Goal: Task Accomplishment & Management: Use online tool/utility

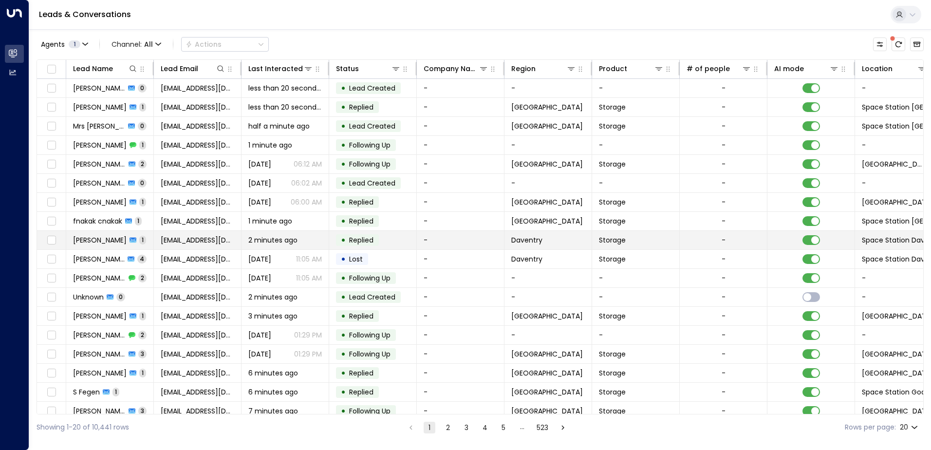
click at [381, 235] on td "• Replied" at bounding box center [373, 240] width 88 height 19
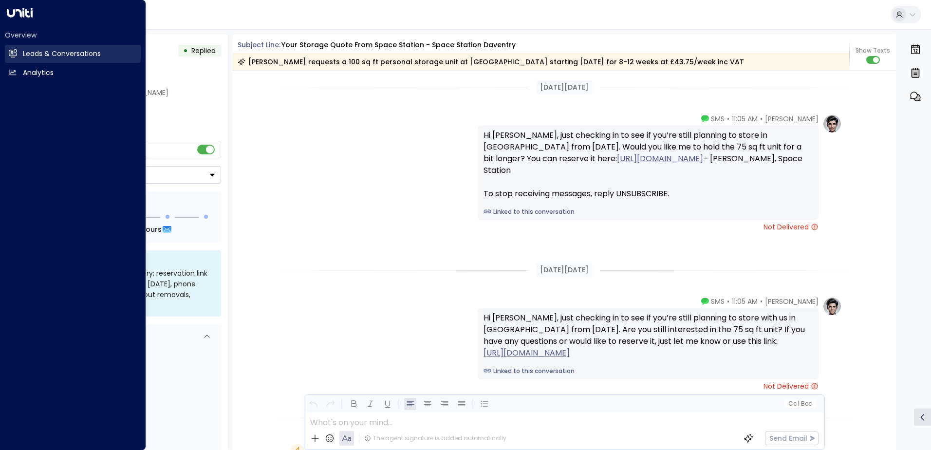
click at [14, 53] on icon at bounding box center [13, 53] width 8 height 6
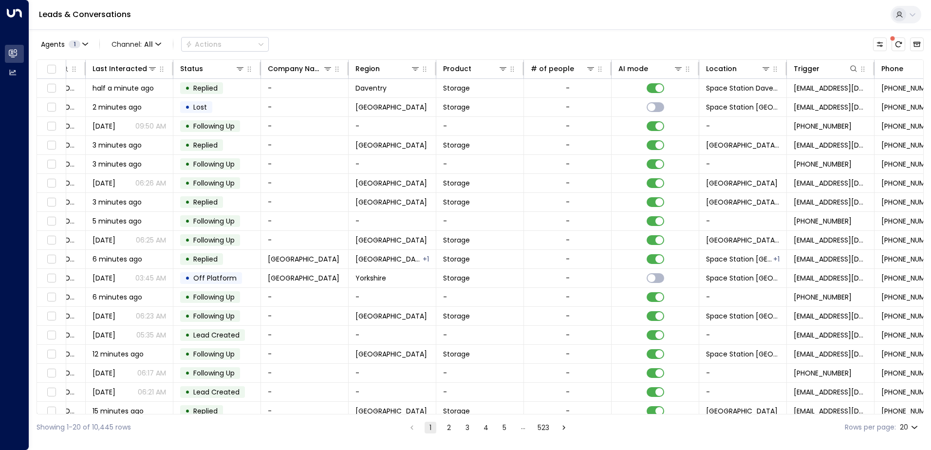
scroll to position [0, 199]
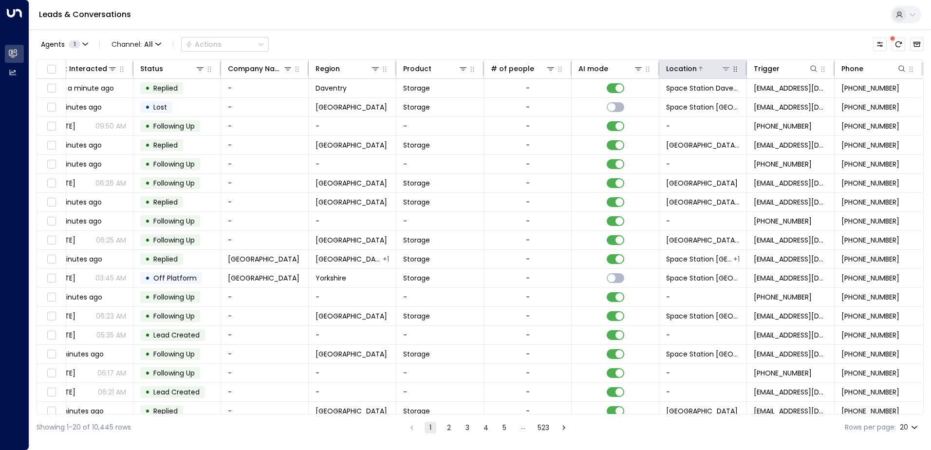
click at [701, 71] on div at bounding box center [714, 69] width 34 height 10
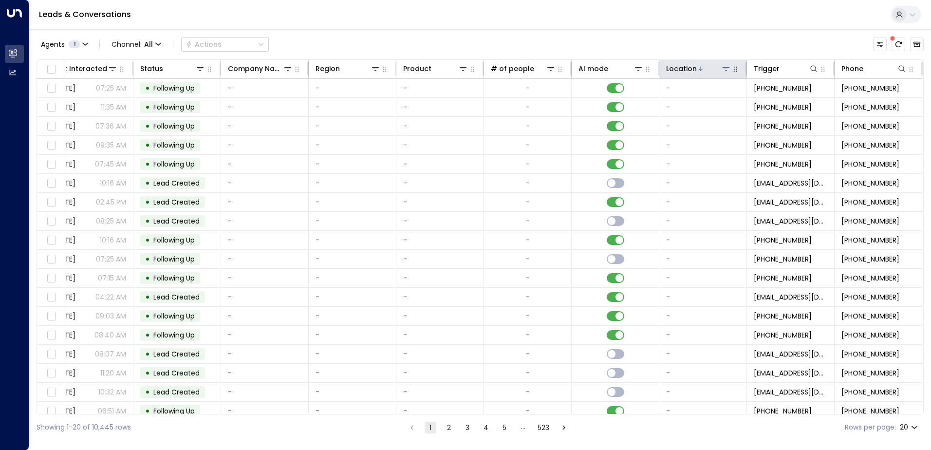
click at [698, 67] on icon at bounding box center [701, 69] width 6 height 6
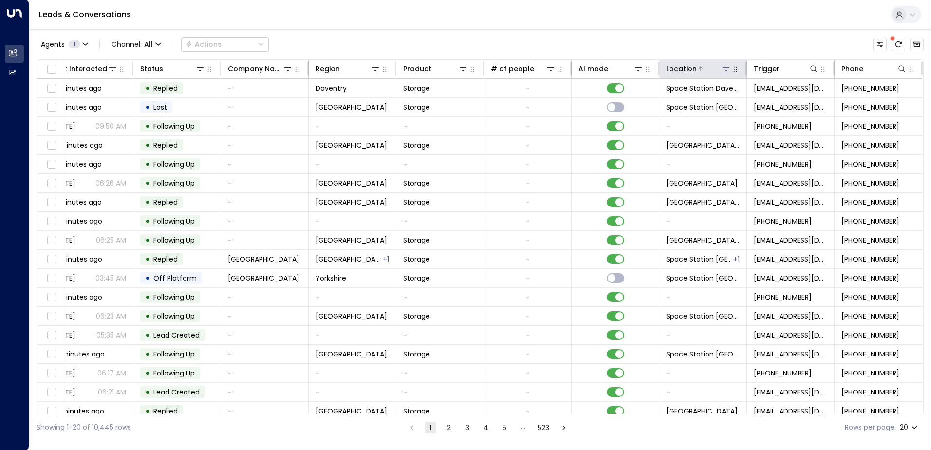
click at [724, 68] on icon at bounding box center [726, 68] width 7 height 3
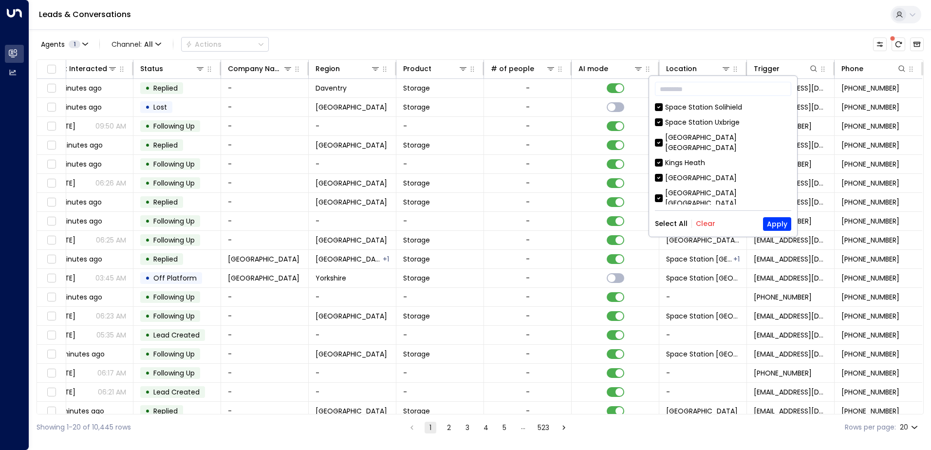
click at [702, 223] on button "Clear" at bounding box center [705, 224] width 19 height 8
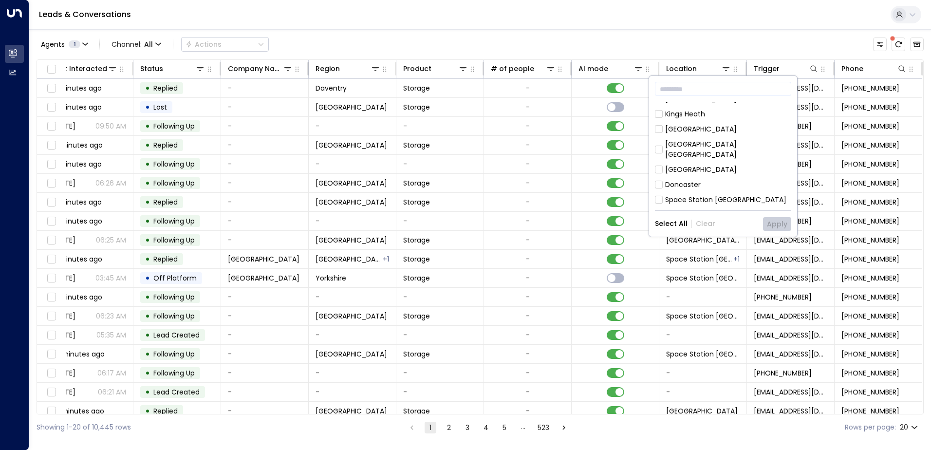
scroll to position [97, 0]
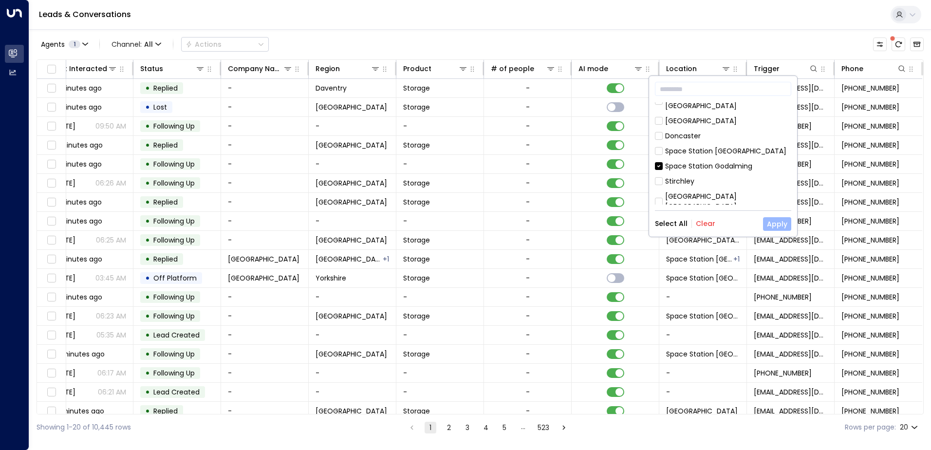
click at [772, 224] on button "Apply" at bounding box center [777, 224] width 28 height 14
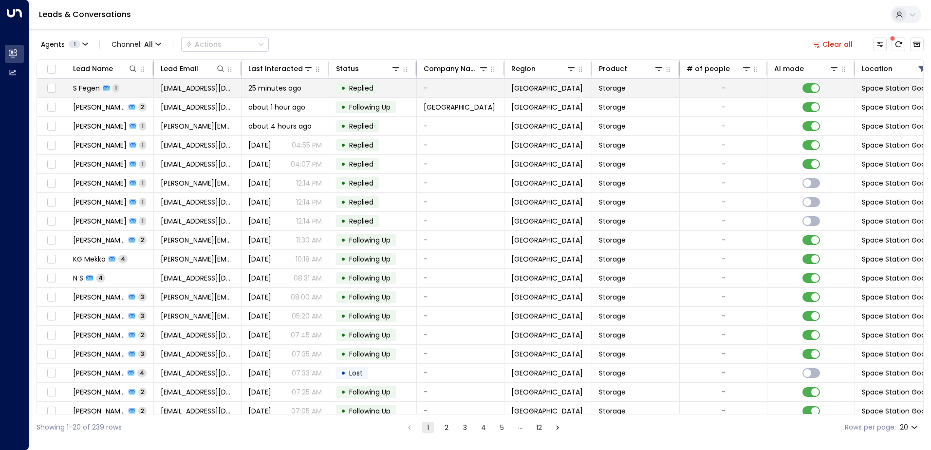
click at [360, 84] on span "Replied" at bounding box center [361, 88] width 24 height 10
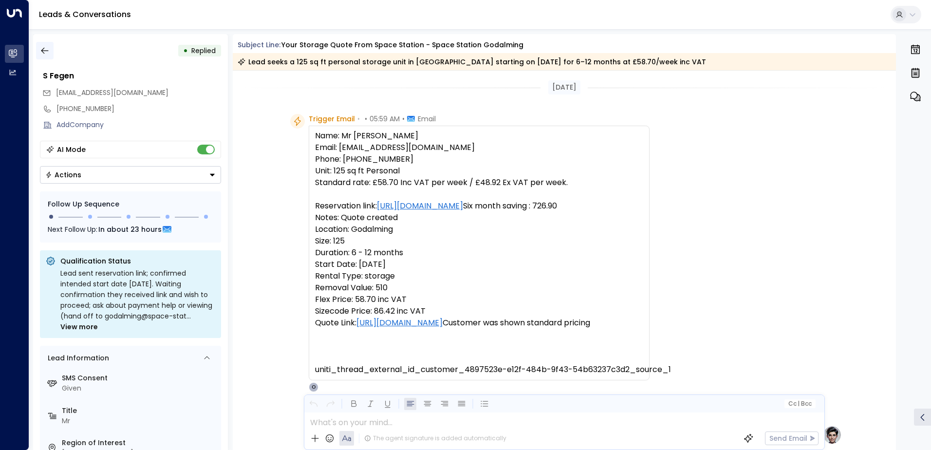
click at [42, 49] on icon "button" at bounding box center [44, 51] width 7 height 6
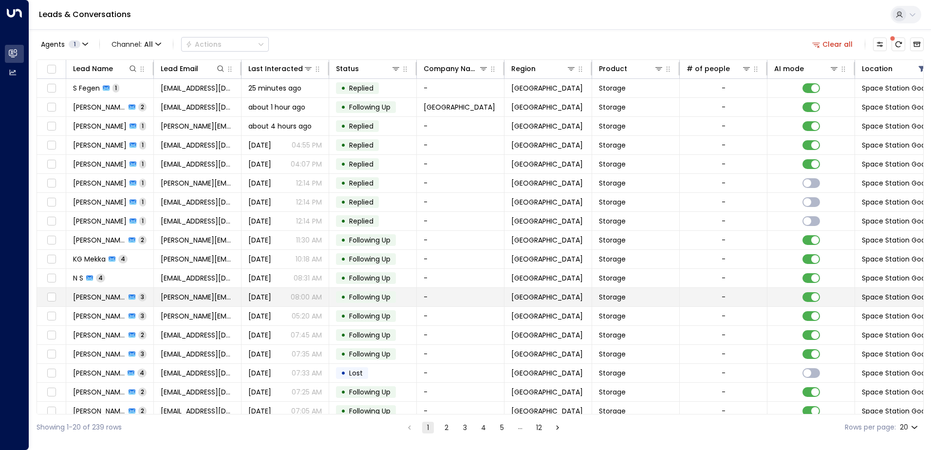
click at [367, 296] on span "Following Up" at bounding box center [369, 297] width 41 height 10
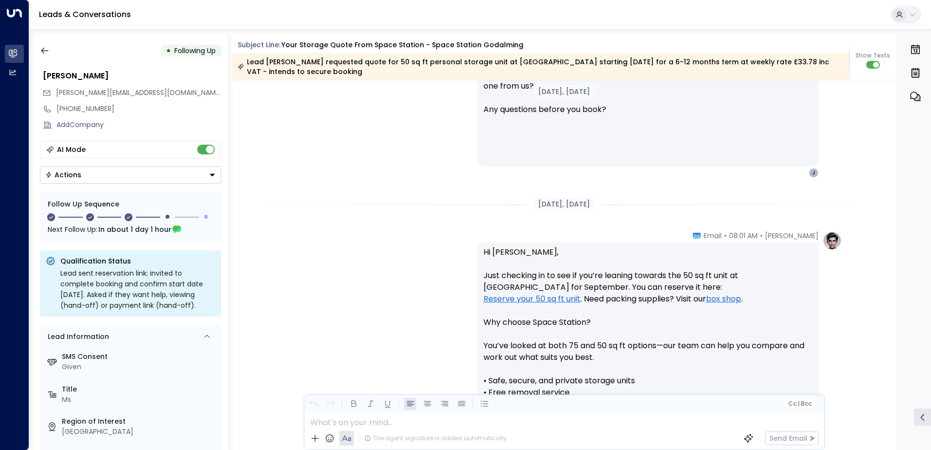
scroll to position [813, 0]
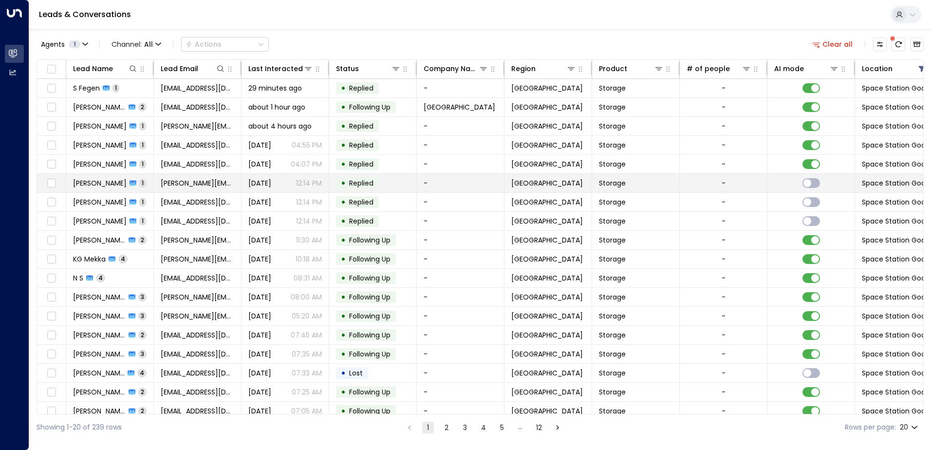
click at [357, 183] on span "Replied" at bounding box center [361, 183] width 24 height 10
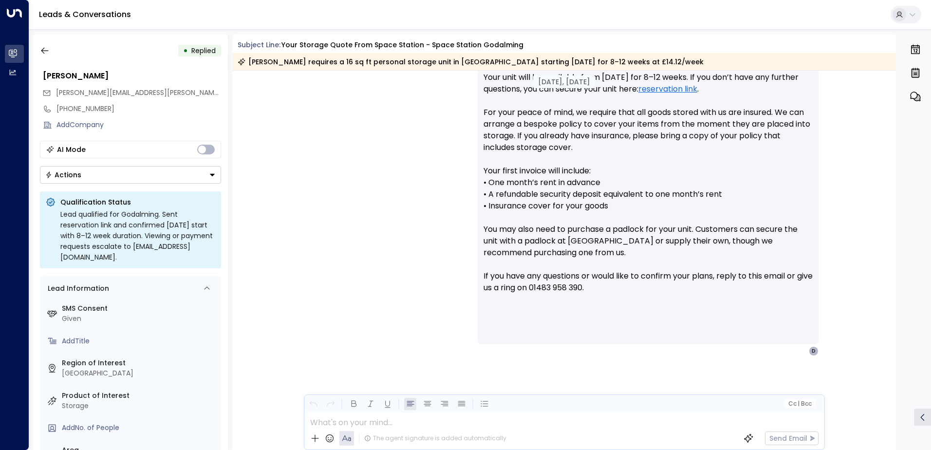
scroll to position [548, 0]
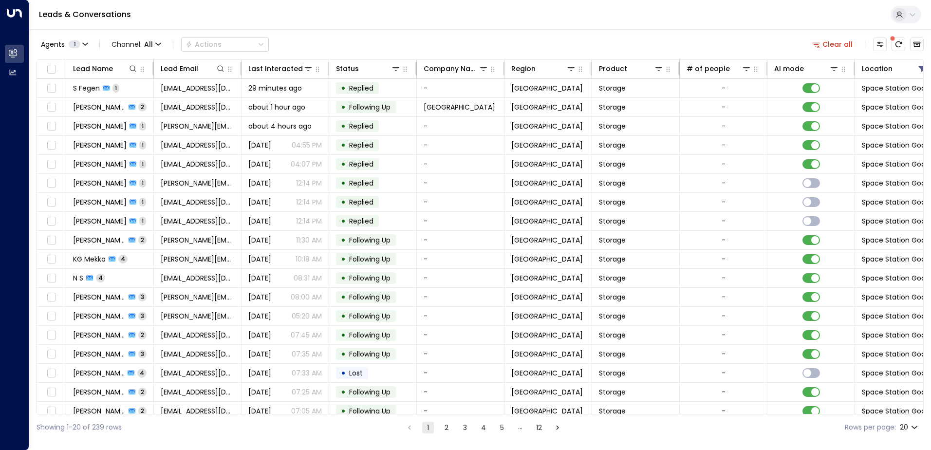
click at [538, 427] on button "12" at bounding box center [539, 428] width 12 height 12
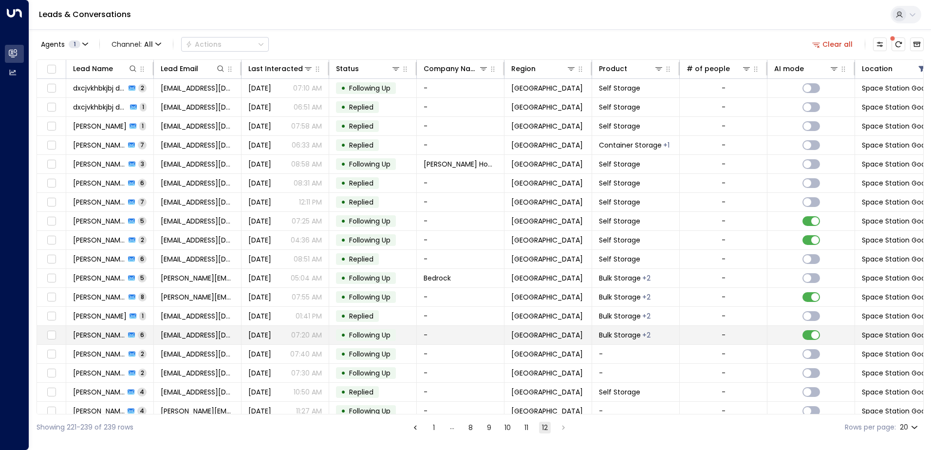
scroll to position [29, 0]
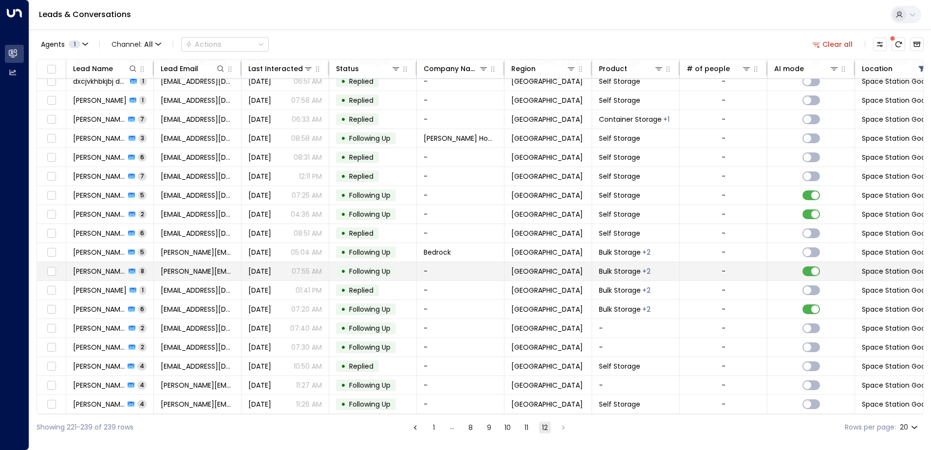
click at [102, 268] on span "[PERSON_NAME]" at bounding box center [99, 271] width 53 height 10
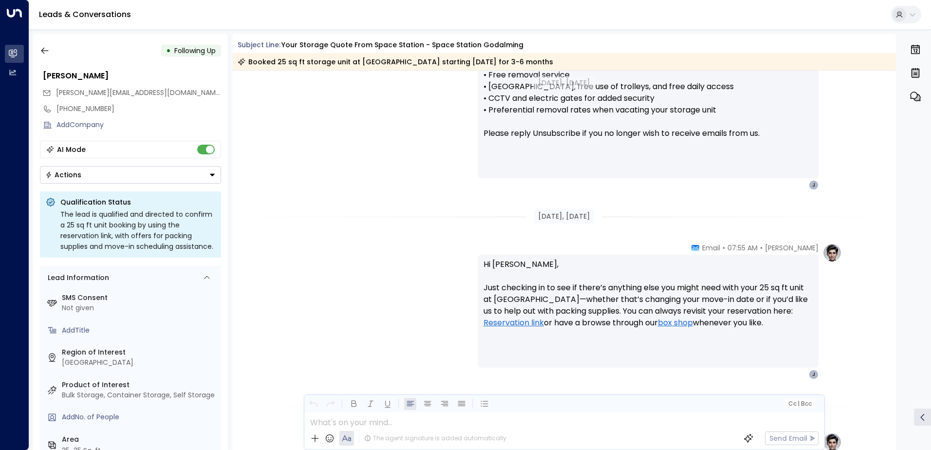
scroll to position [1598, 0]
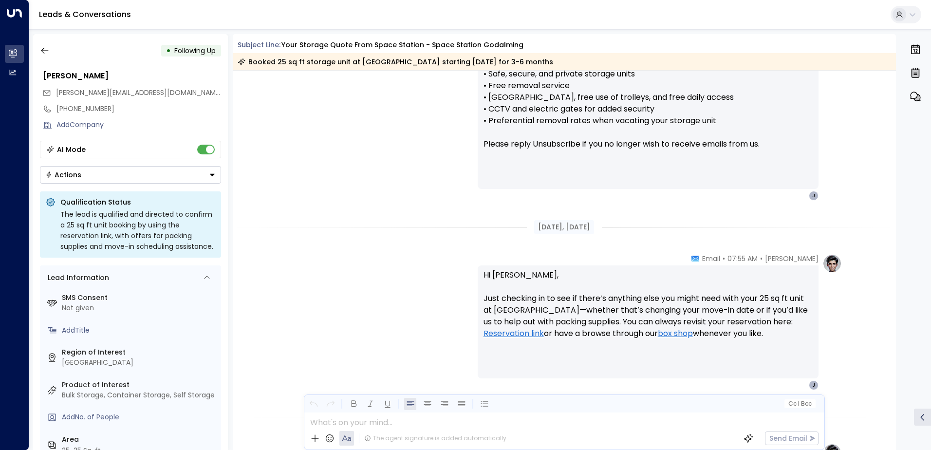
drag, startPoint x: 306, startPoint y: 76, endPoint x: 301, endPoint y: 73, distance: 6.1
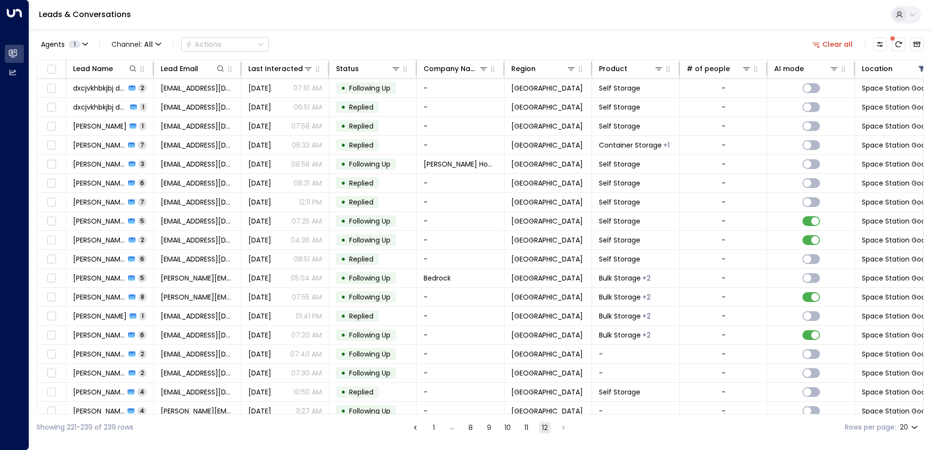
click at [524, 426] on button "11" at bounding box center [526, 428] width 12 height 12
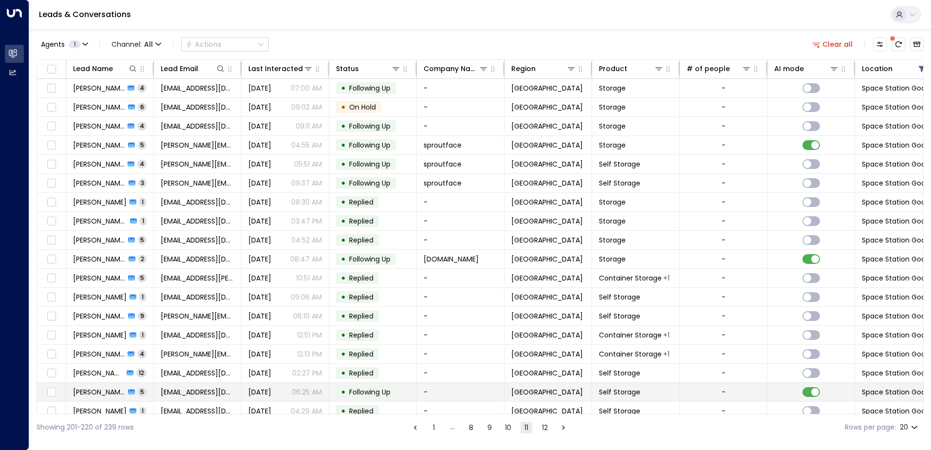
click at [369, 389] on span "Following Up" at bounding box center [369, 392] width 41 height 10
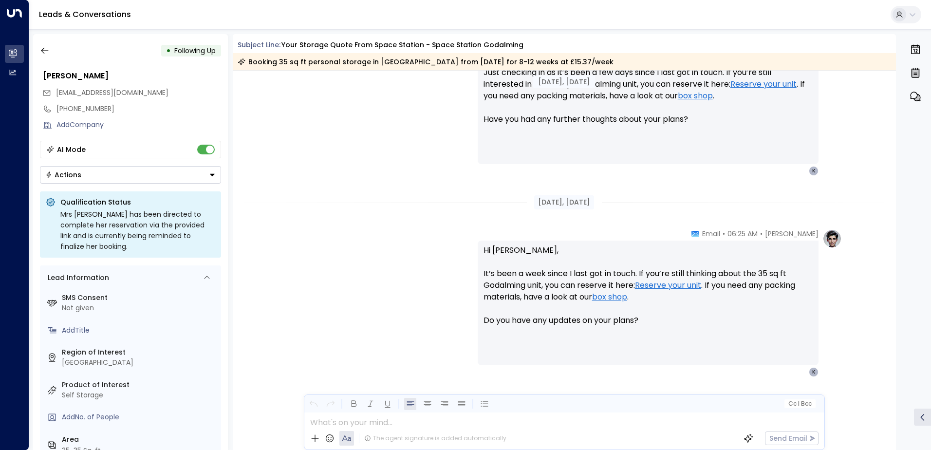
scroll to position [1342, 0]
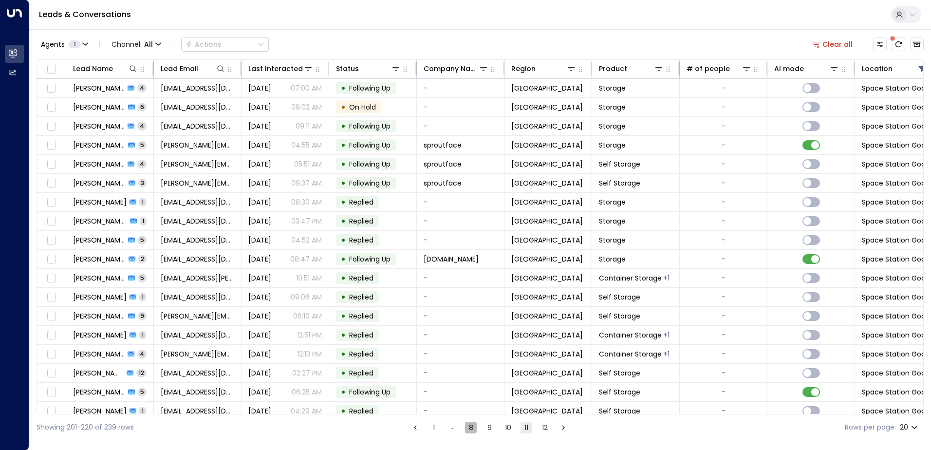
click at [470, 426] on button "8" at bounding box center [471, 428] width 12 height 12
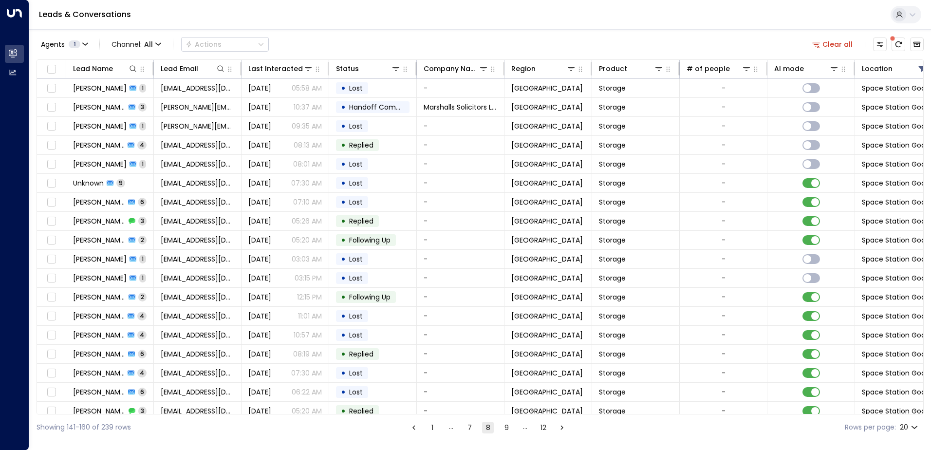
click at [432, 429] on button "1" at bounding box center [432, 428] width 12 height 12
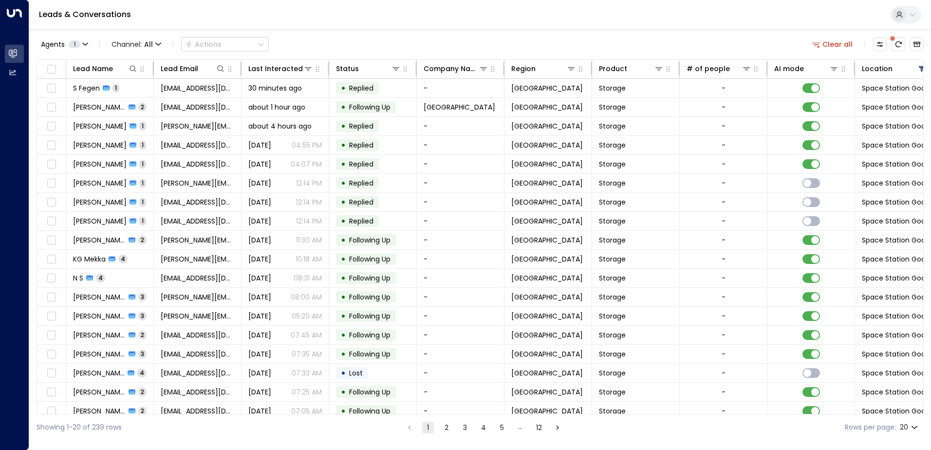
click at [464, 426] on button "3" at bounding box center [465, 428] width 12 height 12
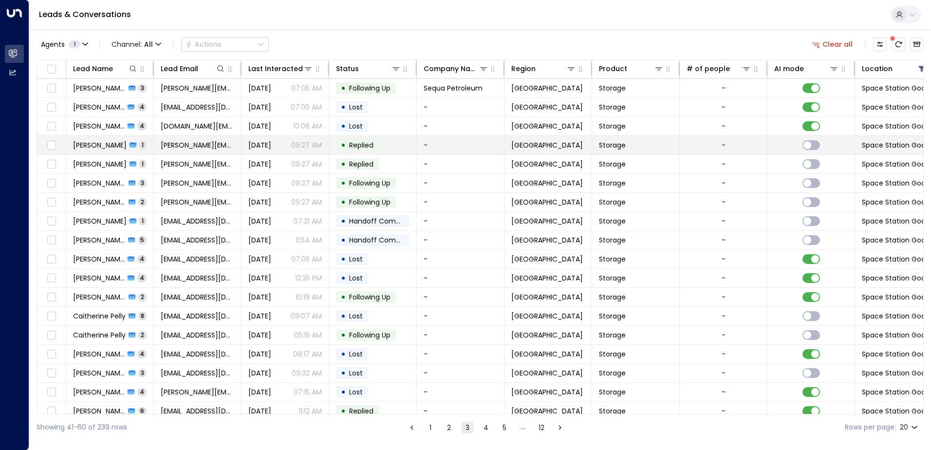
click at [353, 147] on span "Replied" at bounding box center [361, 145] width 24 height 10
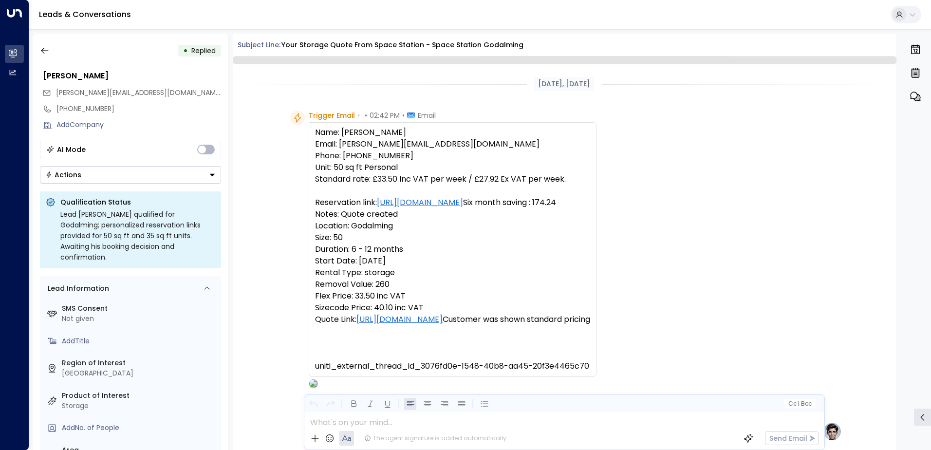
scroll to position [346, 0]
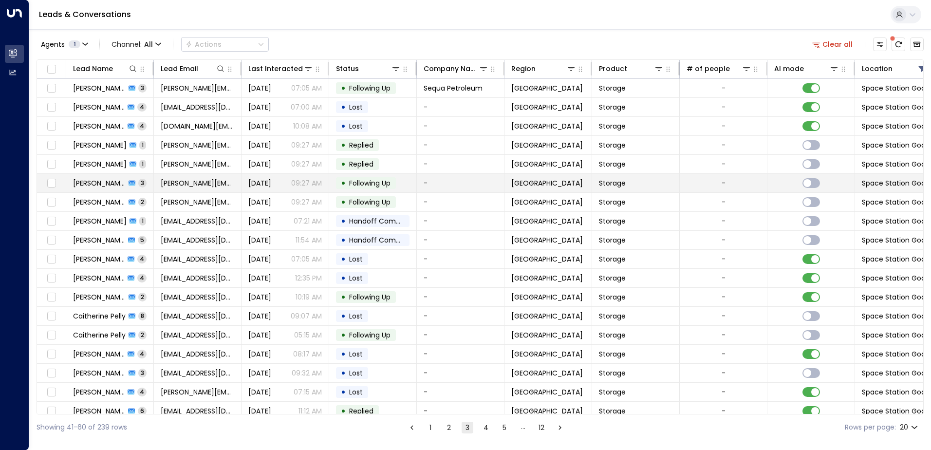
click at [371, 182] on span "Following Up" at bounding box center [369, 183] width 41 height 10
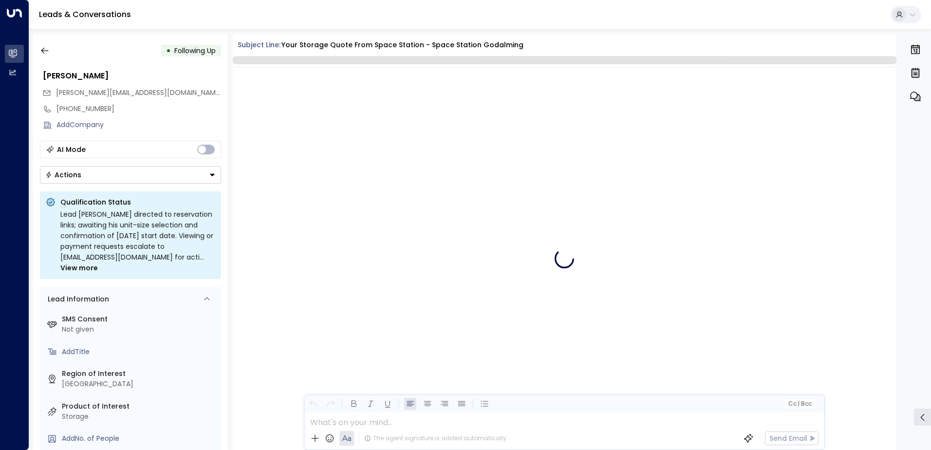
scroll to position [876, 0]
